Goal: Communication & Community: Answer question/provide support

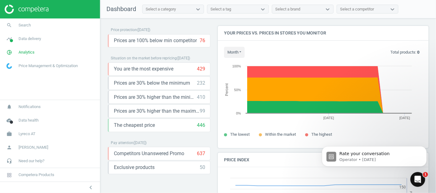
click at [418, 177] on icon "Open Intercom Messenger" at bounding box center [417, 180] width 10 height 10
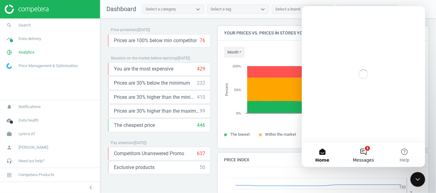
click at [356, 151] on button "1 Messages" at bounding box center [362, 155] width 41 height 25
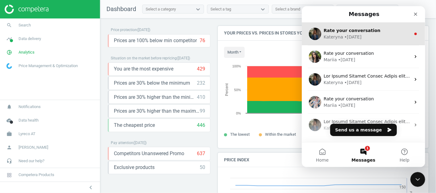
click at [340, 30] on span "Rate your conversation" at bounding box center [351, 30] width 57 height 5
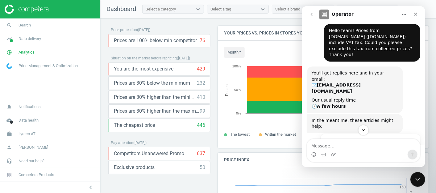
scroll to position [314, 0]
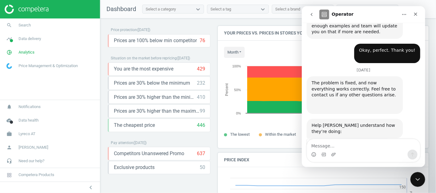
click at [309, 12] on icon "go back" at bounding box center [311, 14] width 5 height 5
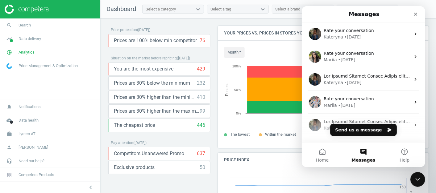
scroll to position [0, 0]
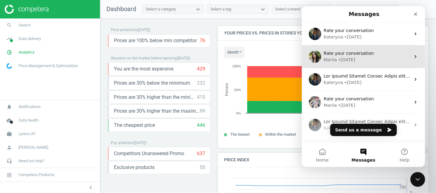
click at [328, 58] on div "Mariia" at bounding box center [329, 60] width 13 height 6
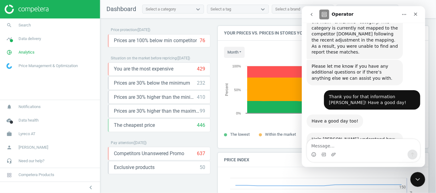
scroll to position [240, 0]
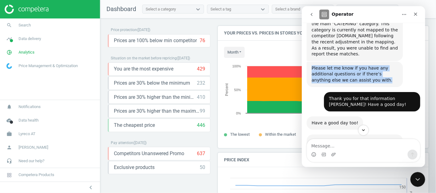
drag, startPoint x: 311, startPoint y: 37, endPoint x: 362, endPoint y: 50, distance: 52.5
click at [362, 65] on div "Please let me know if you have any additional questions or if there’s anything …" at bounding box center [354, 74] width 86 height 18
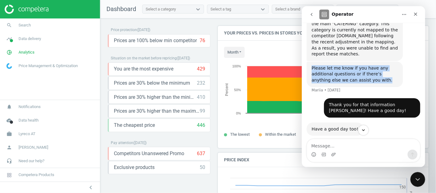
copy div "Please let me know if you have any additional questions or if there’s anything …"
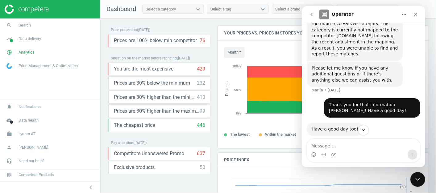
click at [378, 98] on div "Thank you for that information [PERSON_NAME]! Have a good day! [GEOGRAPHIC_DATA…" at bounding box center [362, 110] width 113 height 24
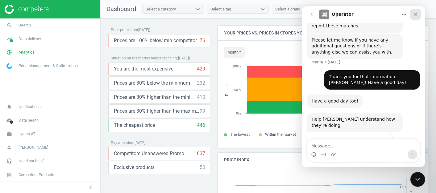
click at [416, 12] on icon "Close" at bounding box center [415, 14] width 5 height 5
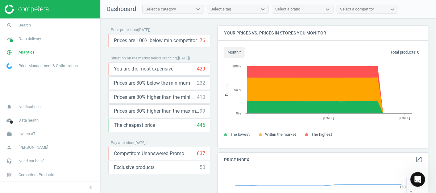
scroll to position [262, 0]
